Goal: Information Seeking & Learning: Learn about a topic

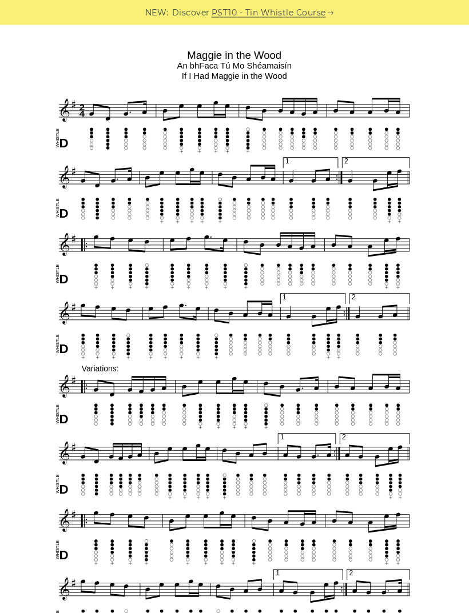
scroll to position [315, 0]
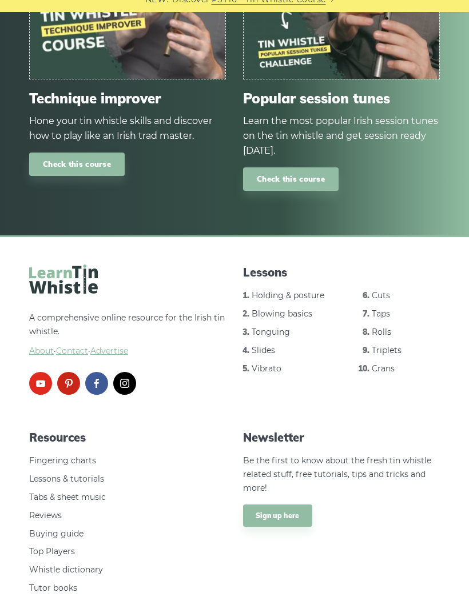
scroll to position [1491, 0]
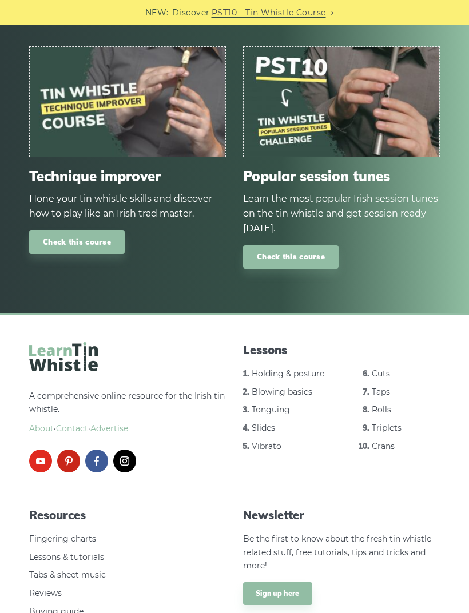
scroll to position [1178, 0]
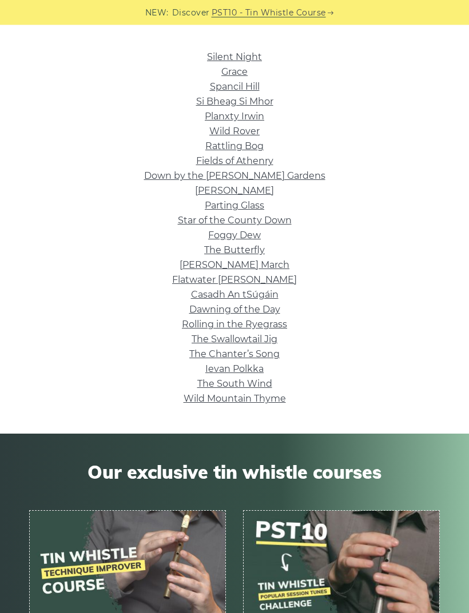
scroll to position [238, 0]
click at [224, 56] on link "Silent Night" at bounding box center [234, 56] width 55 height 11
